Goal: Ask a question

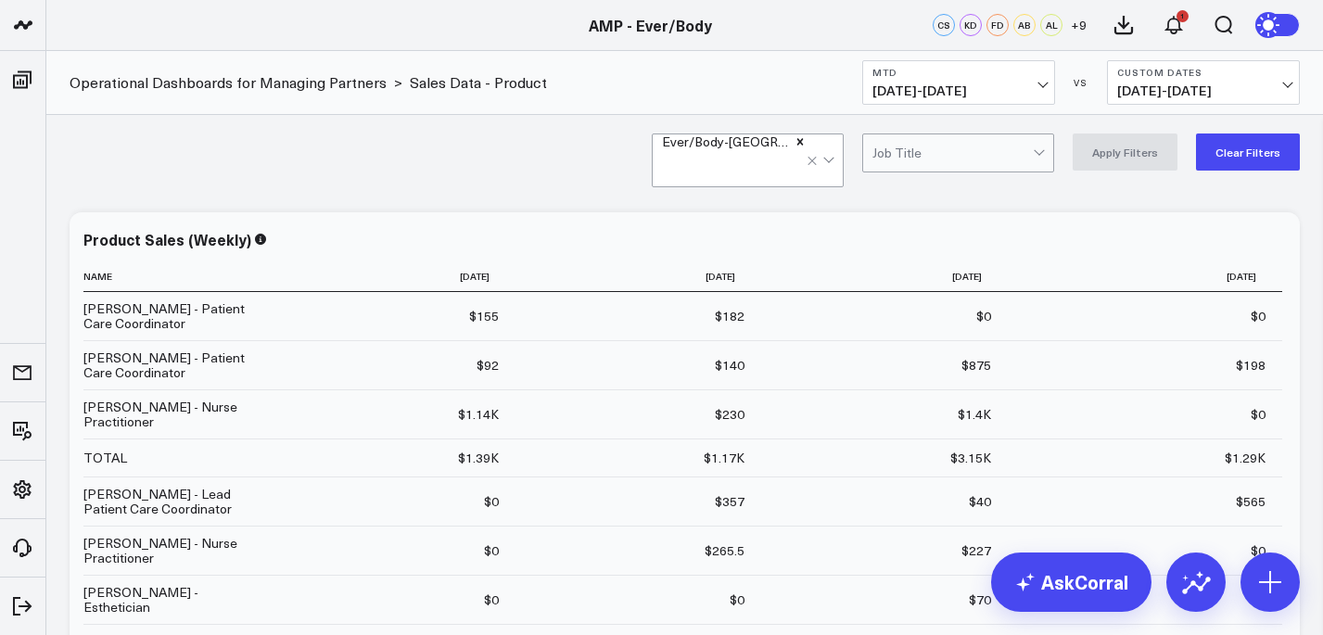
click at [1034, 77] on b "MTD" at bounding box center [958, 72] width 172 height 11
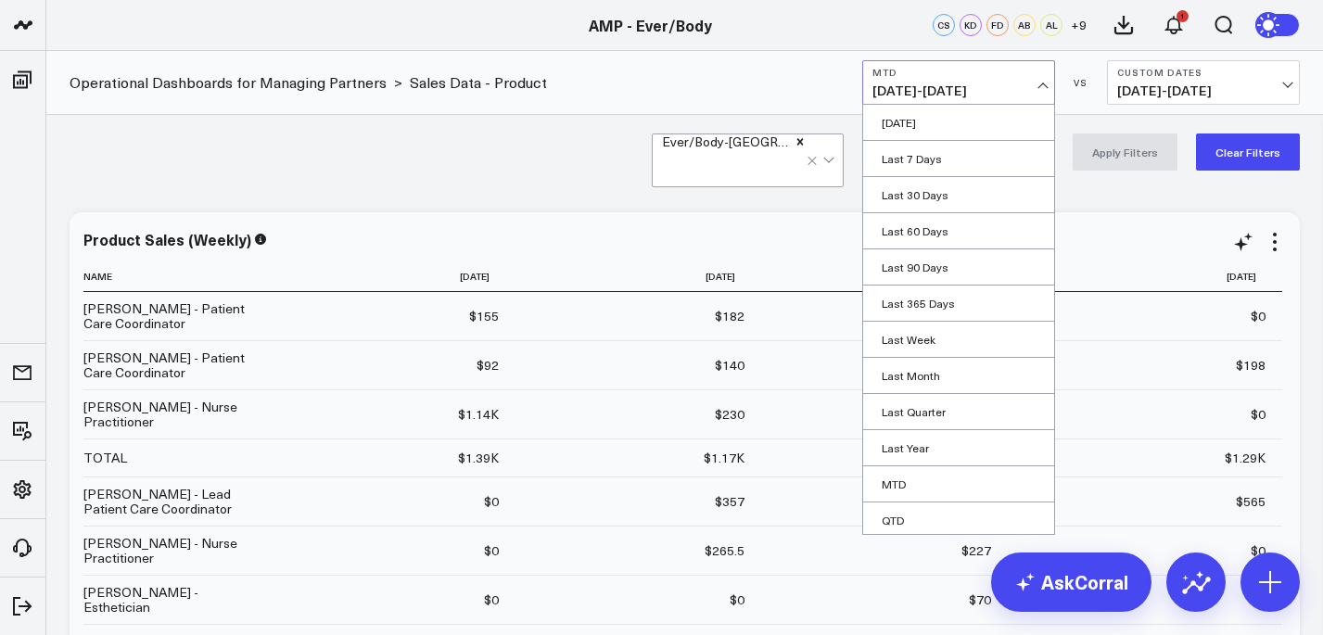
click at [899, 475] on link "MTD" at bounding box center [958, 483] width 191 height 35
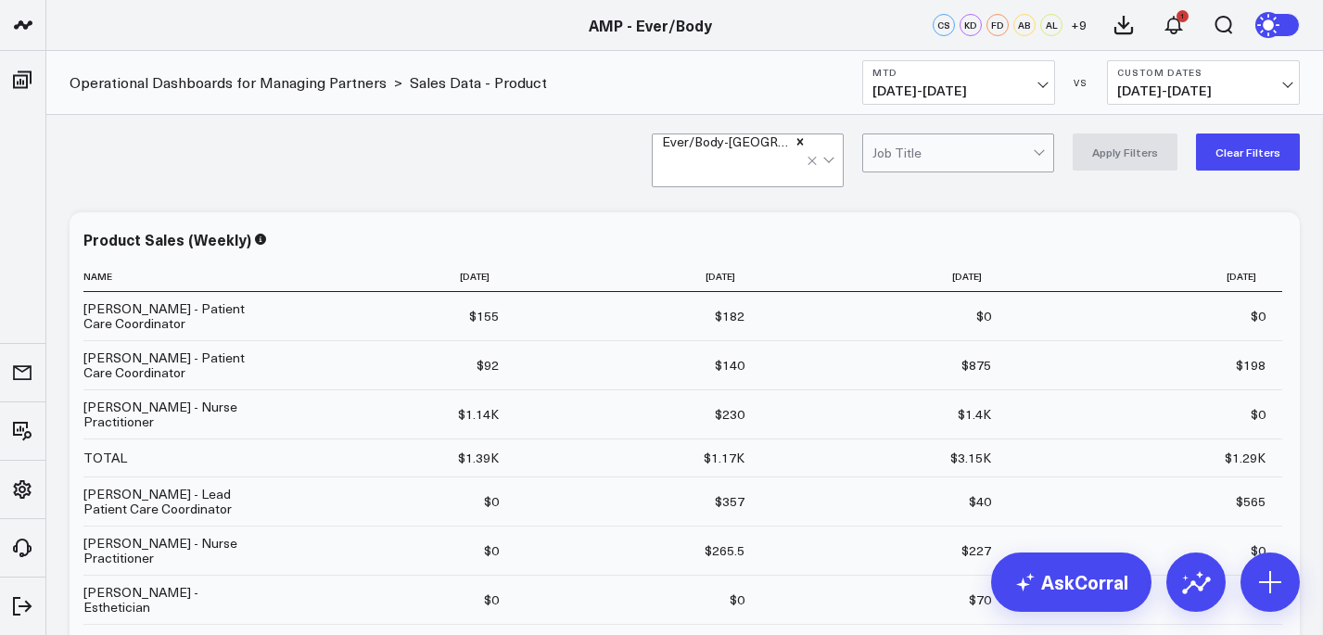
click at [775, 161] on div at bounding box center [734, 167] width 145 height 37
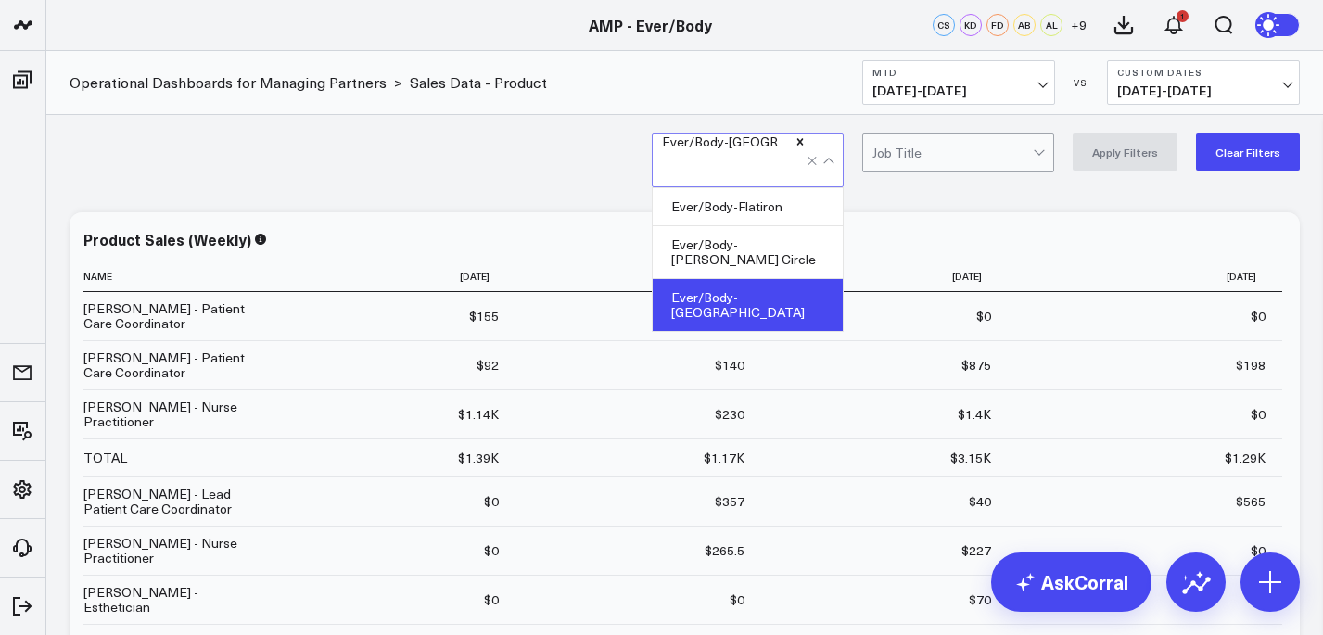
click at [776, 284] on div "Ever/Body-[GEOGRAPHIC_DATA]" at bounding box center [748, 305] width 190 height 52
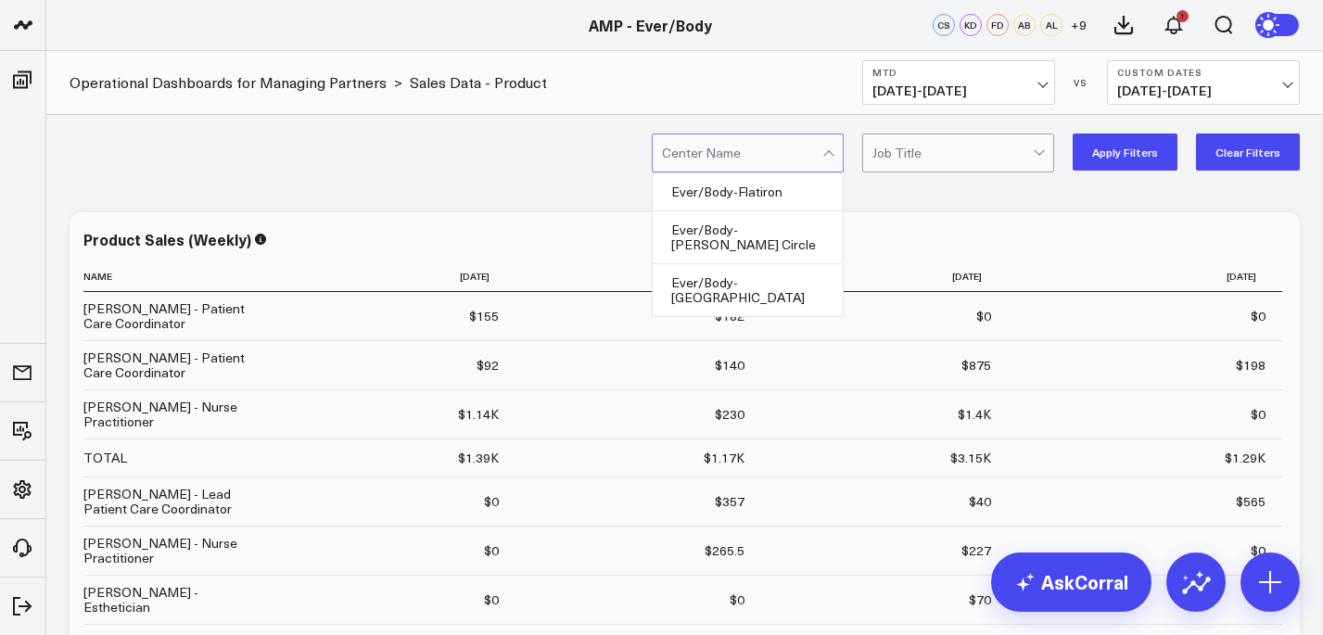
click at [1143, 147] on button "Apply Filters" at bounding box center [1124, 151] width 105 height 37
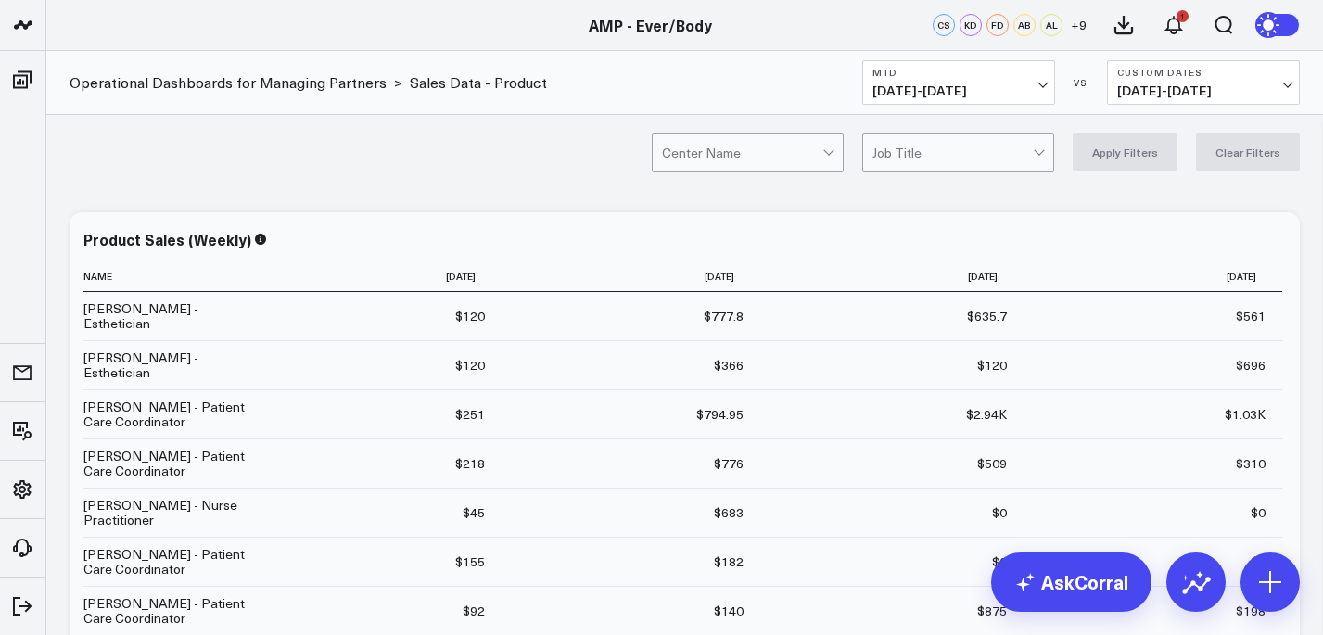
click at [802, 143] on div at bounding box center [742, 152] width 160 height 37
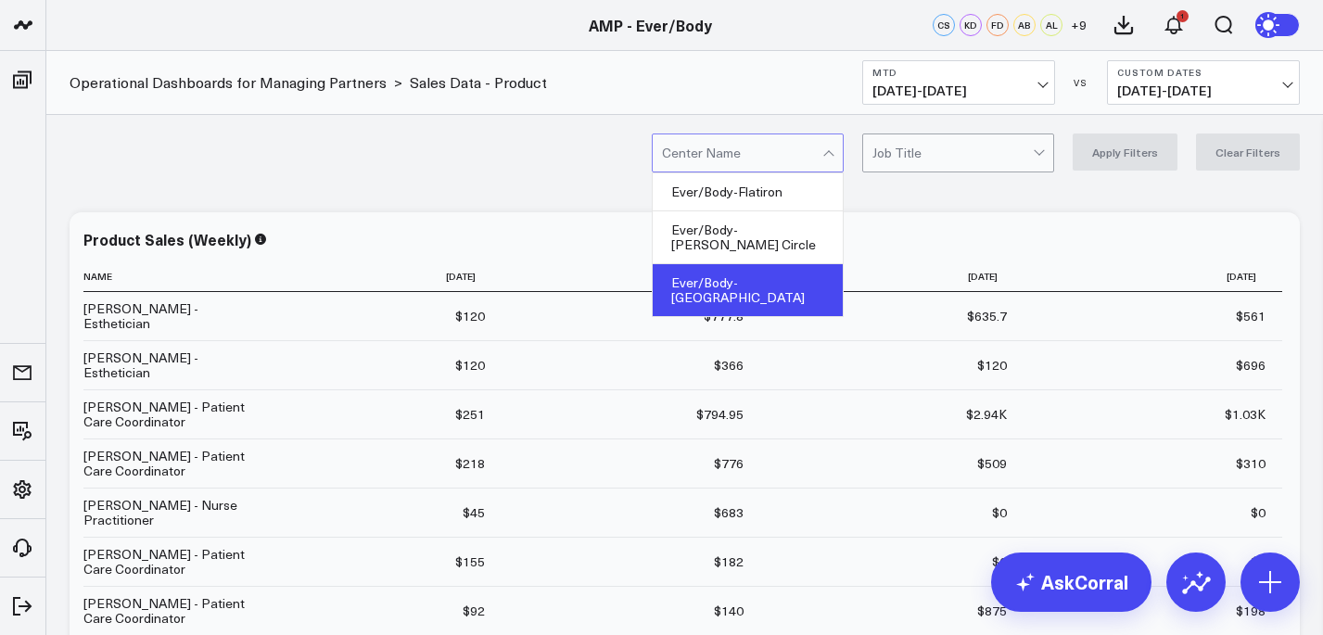
click at [767, 264] on div "Ever/Body-[GEOGRAPHIC_DATA]" at bounding box center [748, 290] width 190 height 52
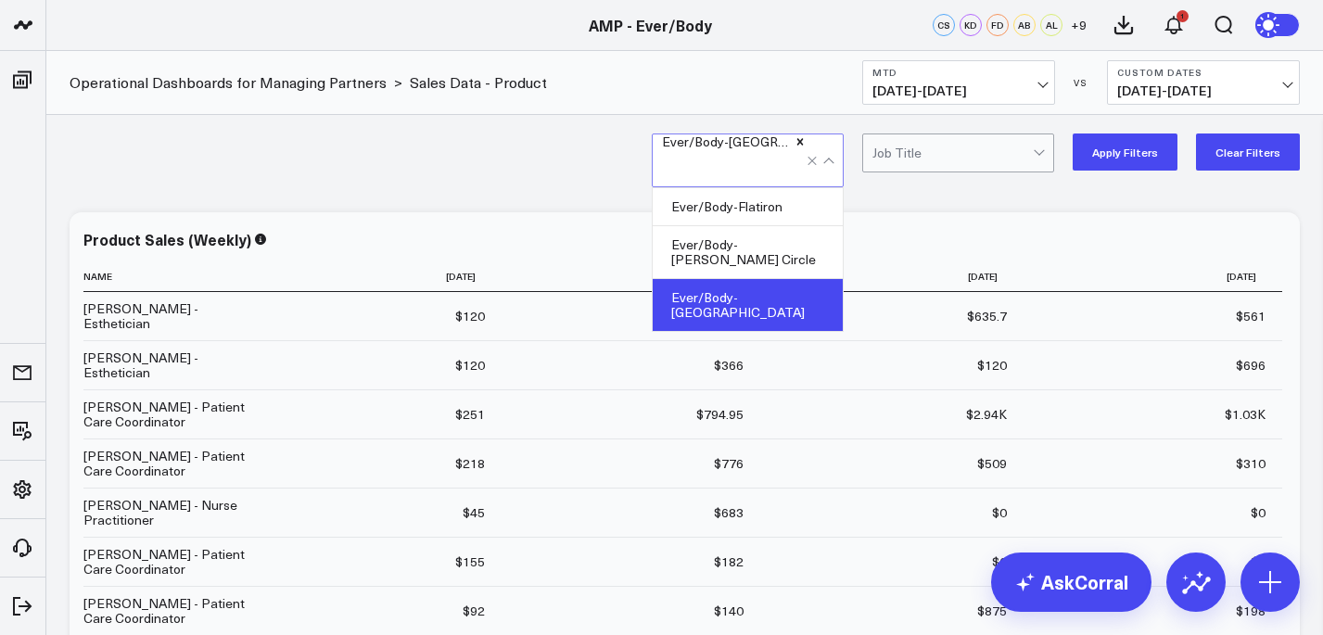
click at [1167, 142] on button "Apply Filters" at bounding box center [1124, 151] width 105 height 37
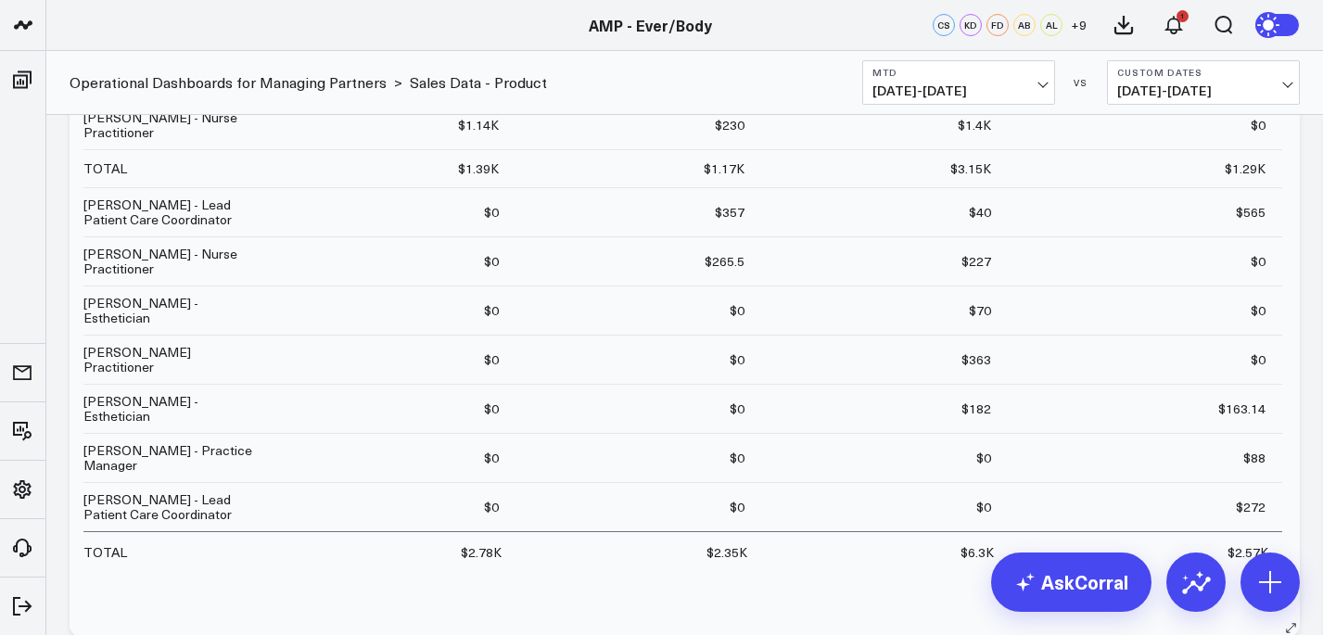
scroll to position [302, 0]
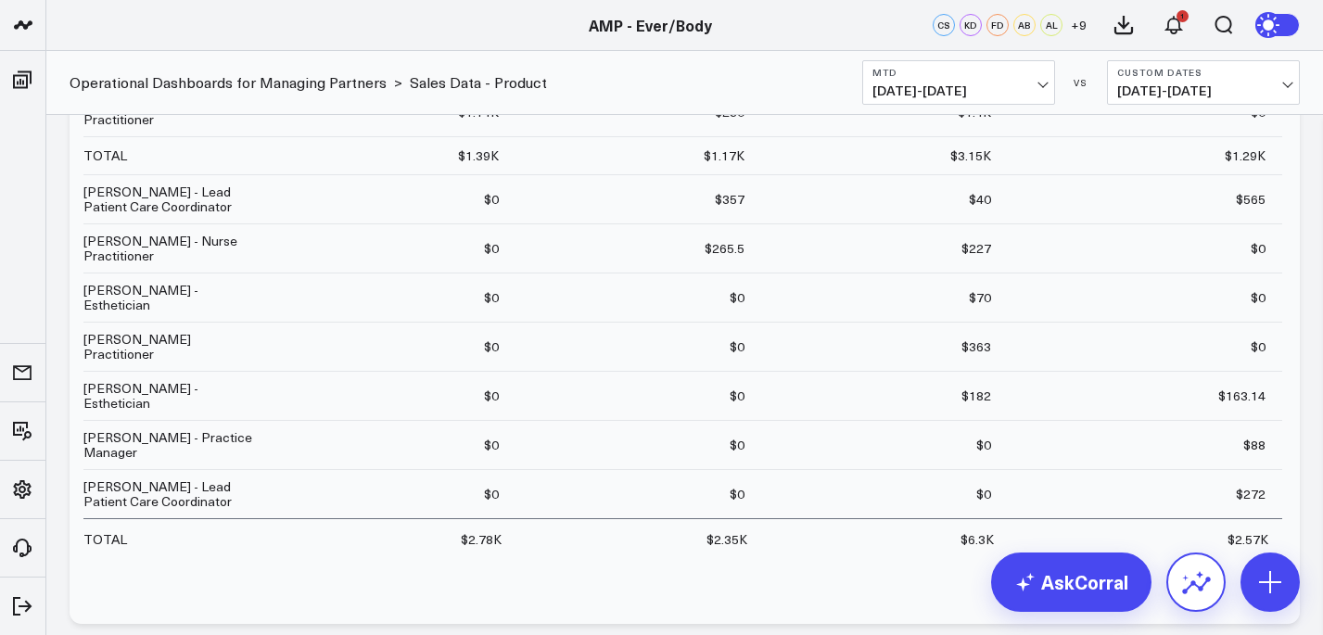
click at [1194, 588] on icon at bounding box center [1196, 582] width 30 height 30
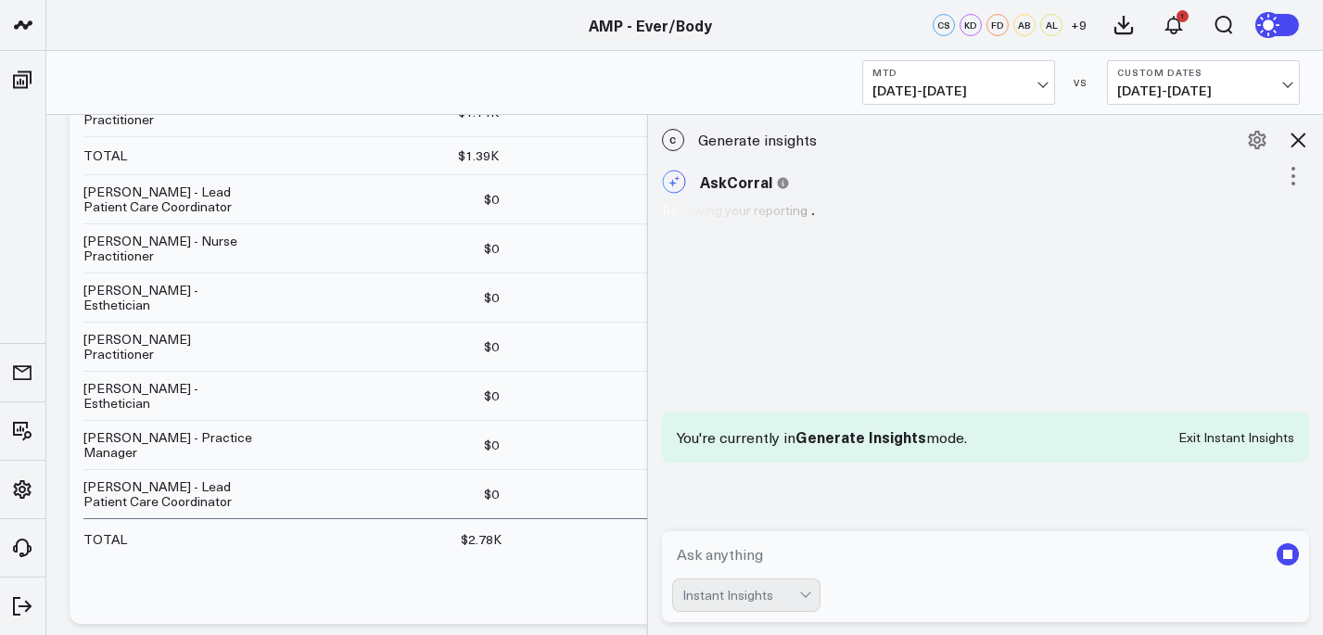
click at [825, 556] on textarea at bounding box center [970, 554] width 596 height 33
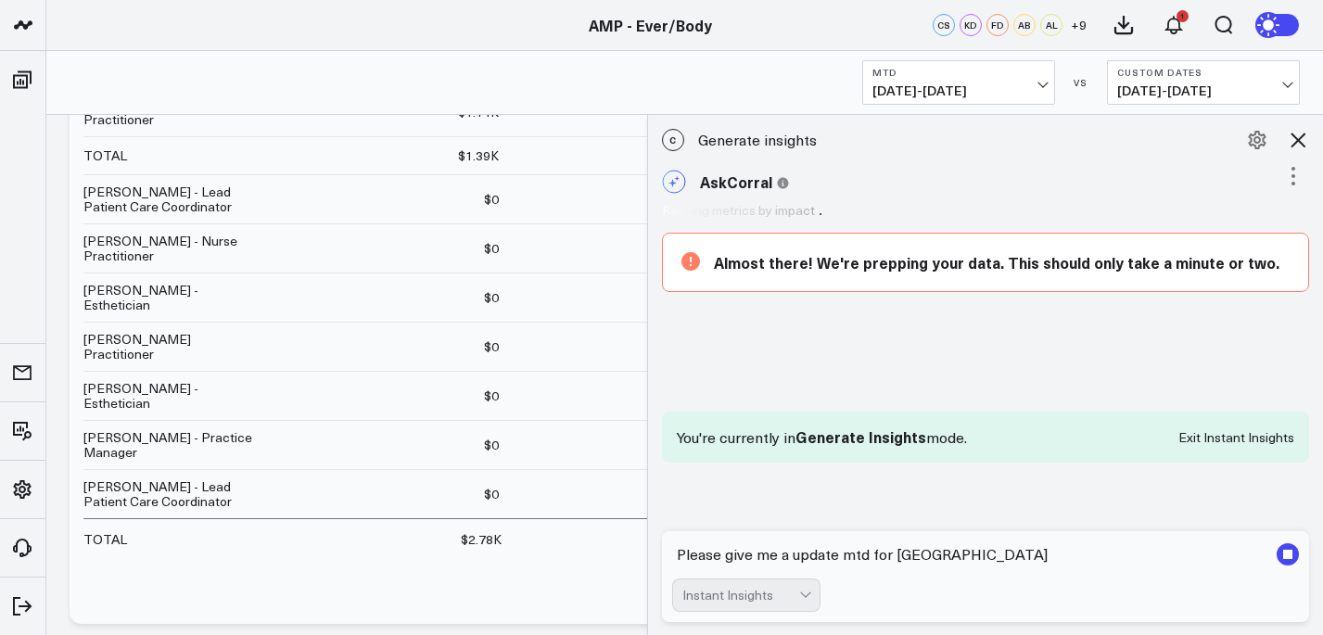
type textarea "Please give me a update mtd for [GEOGRAPHIC_DATA]"
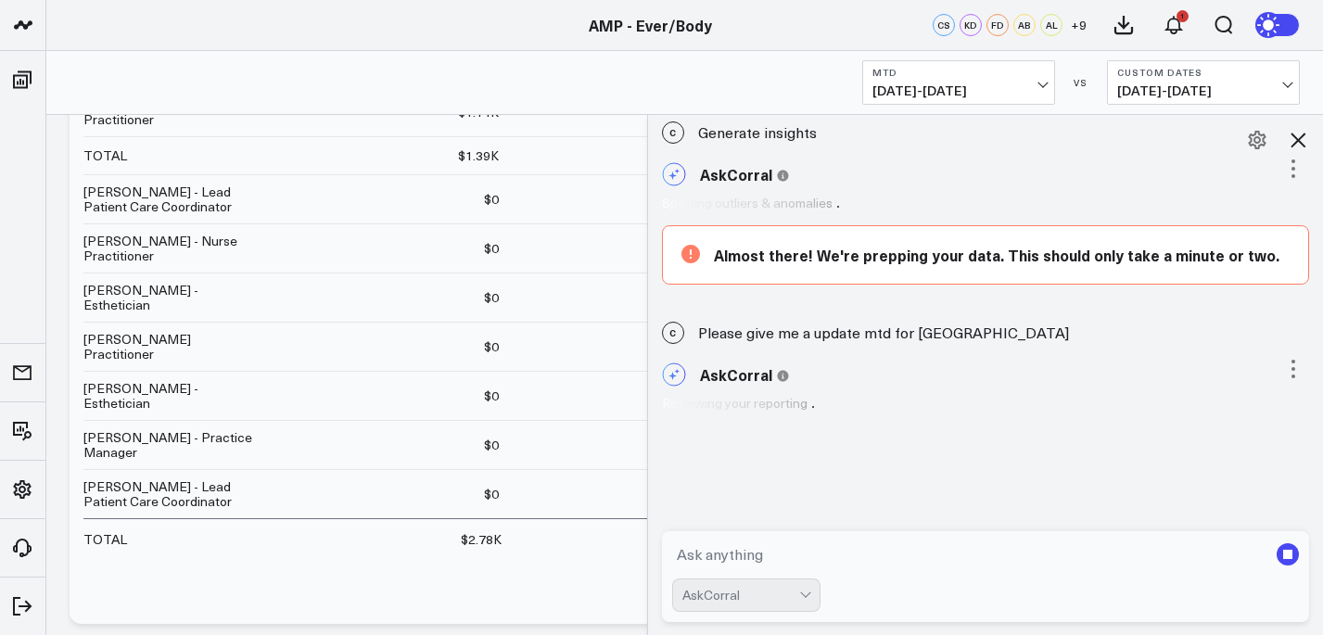
scroll to position [0, 0]
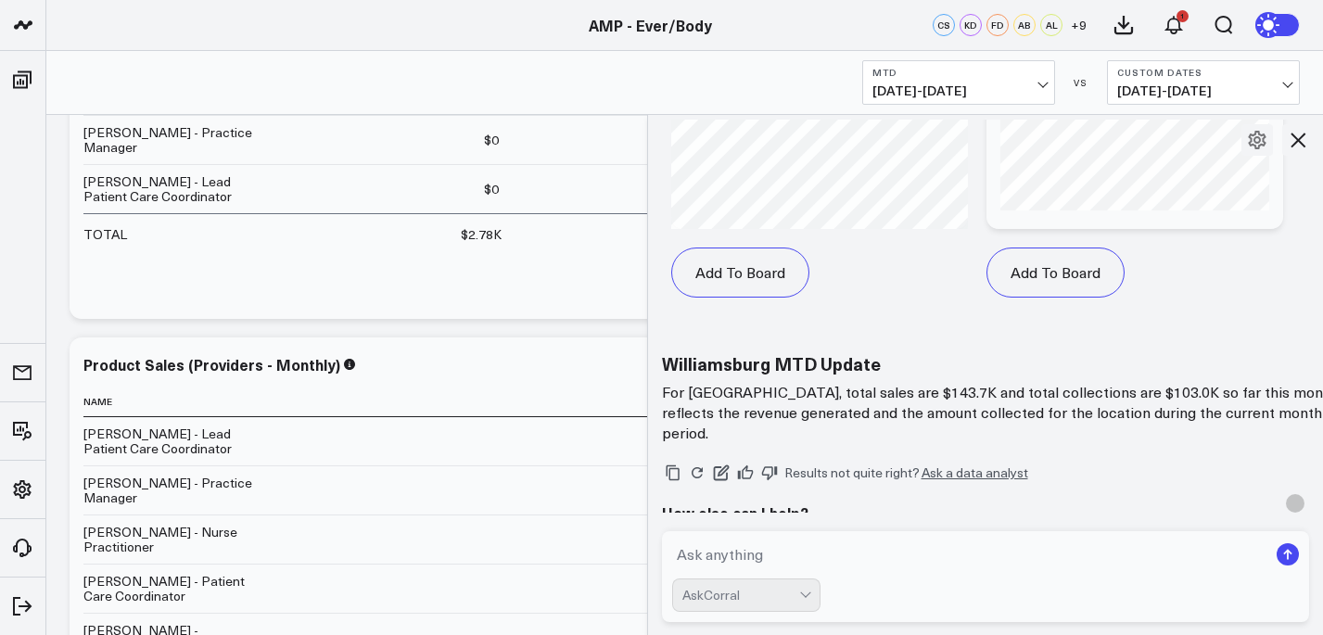
scroll to position [2777, 0]
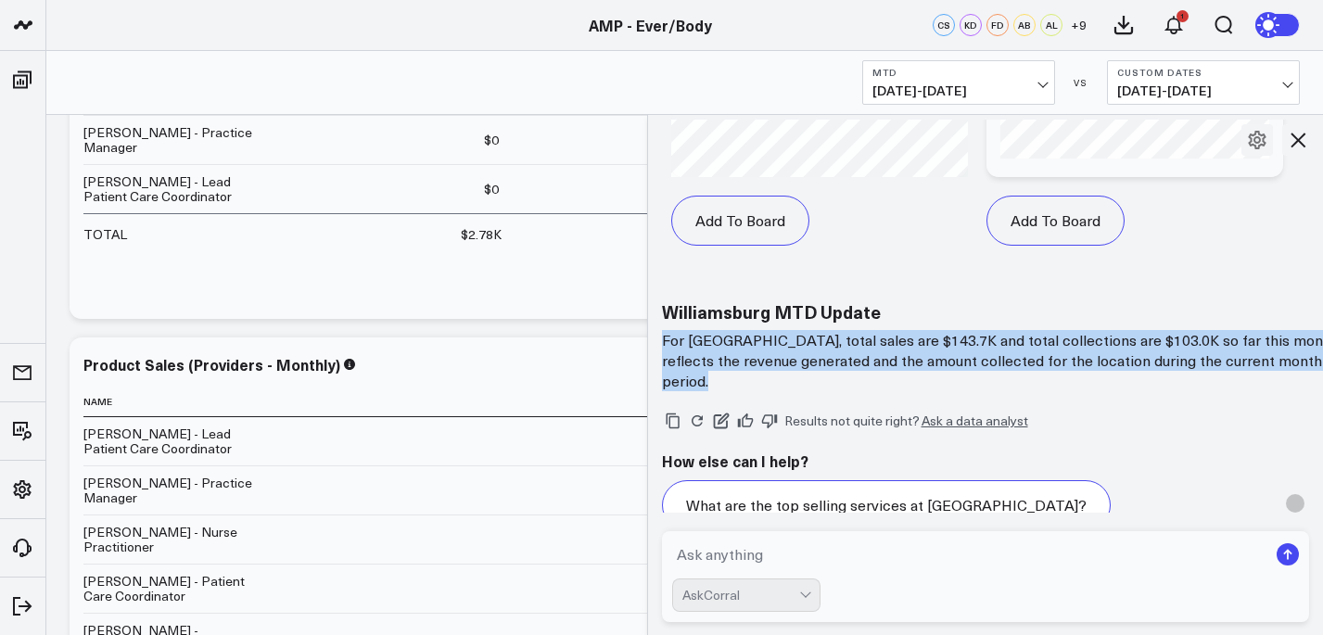
drag, startPoint x: 658, startPoint y: 323, endPoint x: 799, endPoint y: 380, distance: 151.8
copy div "For [GEOGRAPHIC_DATA], total sales are $143.7K and total collections are $103.0…"
